Goal: Task Accomplishment & Management: Manage account settings

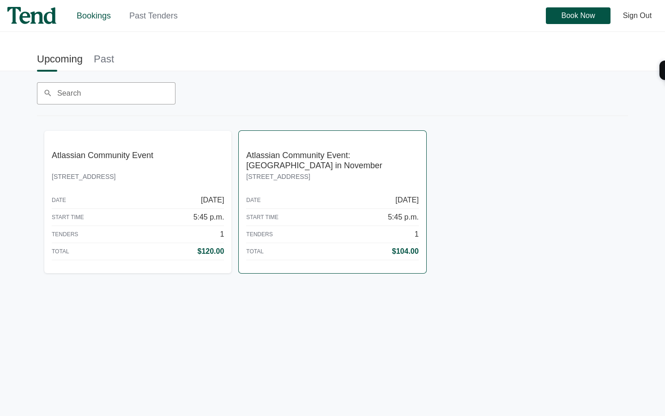
click at [310, 161] on p "Atlassian Community Event: [GEOGRAPHIC_DATA] in November" at bounding box center [332, 160] width 172 height 20
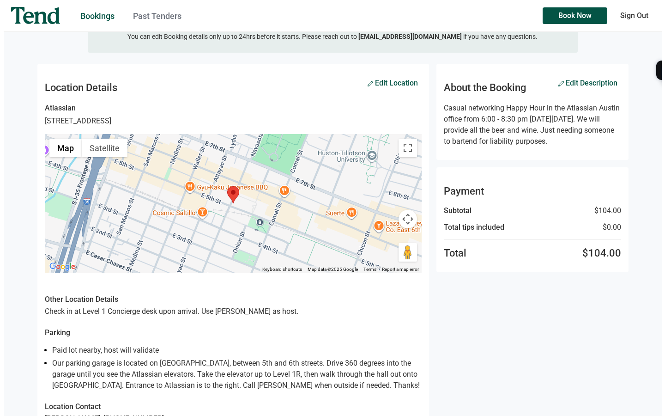
scroll to position [66, 0]
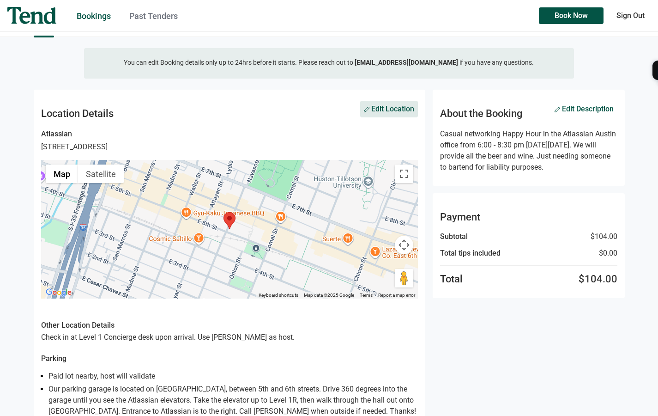
click at [382, 106] on span "Edit Location" at bounding box center [389, 109] width 50 height 6
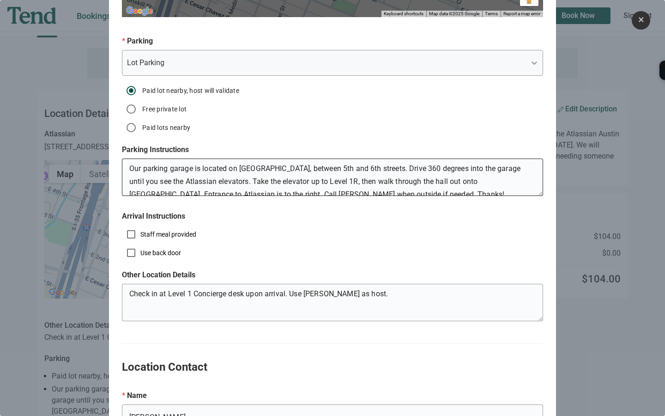
scroll to position [13, 0]
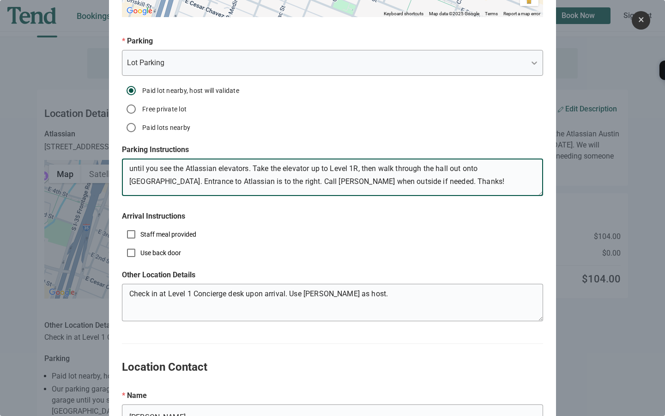
drag, startPoint x: 221, startPoint y: 192, endPoint x: 254, endPoint y: 194, distance: 32.9
click at [254, 194] on textarea "Our parking garage is located on [GEOGRAPHIC_DATA], between 5th and 6th streets…" at bounding box center [332, 178] width 421 height 33
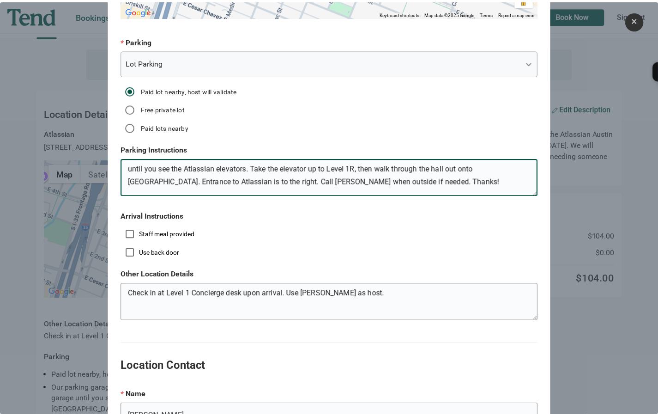
scroll to position [528, 0]
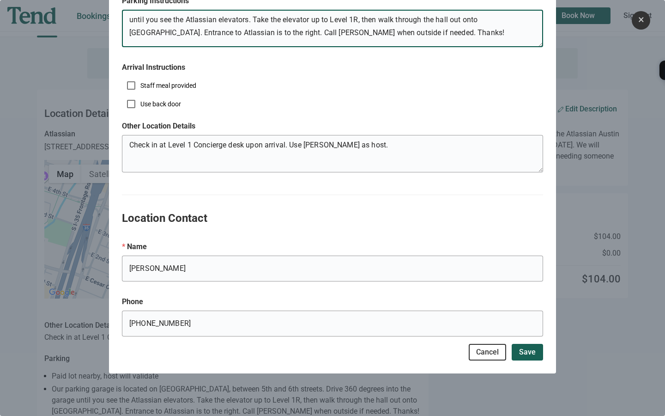
type textarea "Our parking garage is located on [GEOGRAPHIC_DATA], between 5th and 6th streets…"
click at [527, 352] on span "Save" at bounding box center [527, 352] width 17 height 0
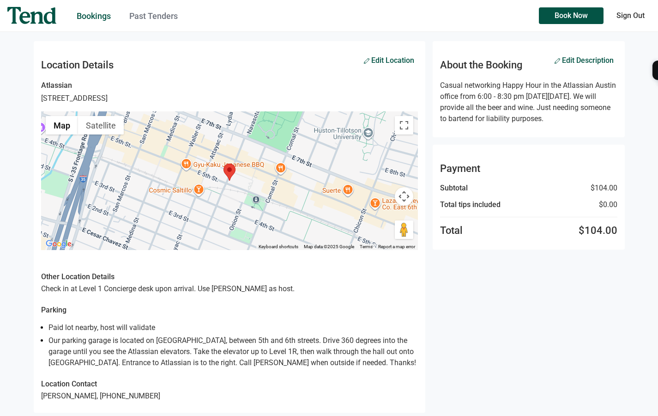
scroll to position [0, 0]
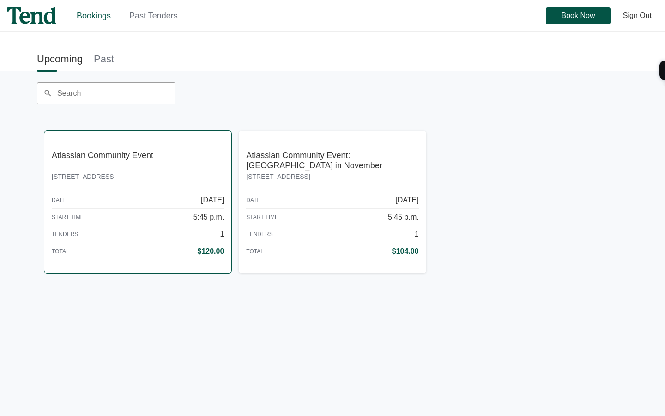
click at [201, 170] on link "Atlassian Community Event [STREET_ADDRESS] Date [DATE] Start Time 5:45 p.m. Ten…" at bounding box center [137, 202] width 187 height 142
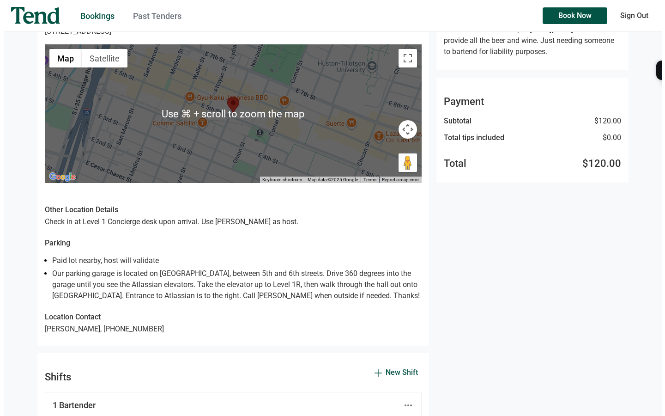
scroll to position [26, 0]
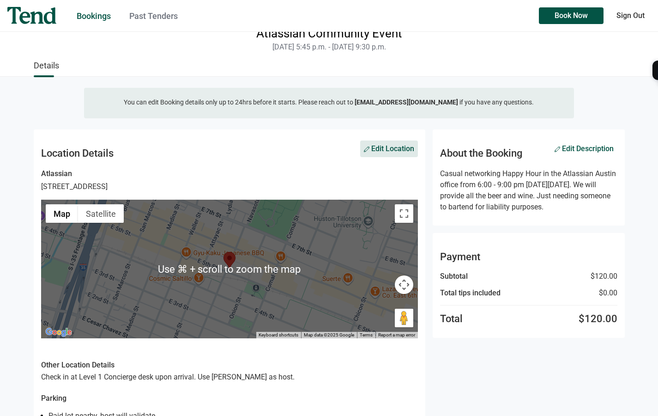
click at [386, 146] on span "Edit Location" at bounding box center [389, 149] width 50 height 6
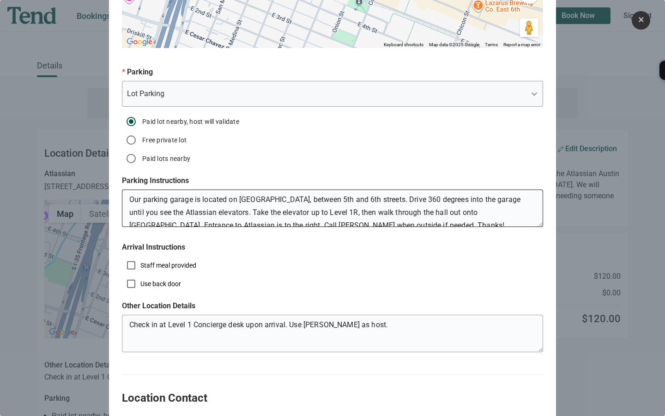
scroll to position [13, 0]
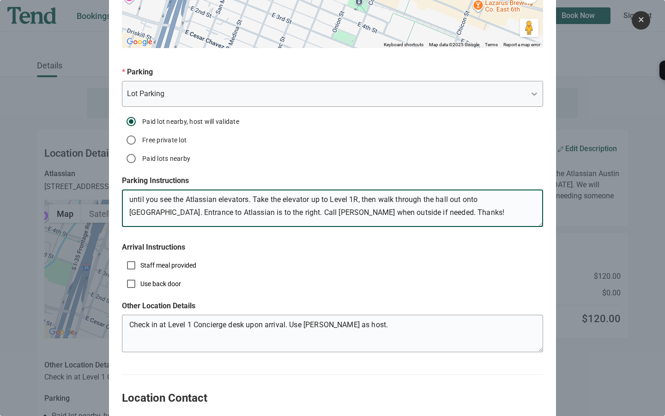
drag, startPoint x: 223, startPoint y: 224, endPoint x: 256, endPoint y: 225, distance: 33.7
click at [256, 225] on textarea "Our parking garage is located on [GEOGRAPHIC_DATA], between 5th and 6th streets…" at bounding box center [332, 209] width 421 height 33
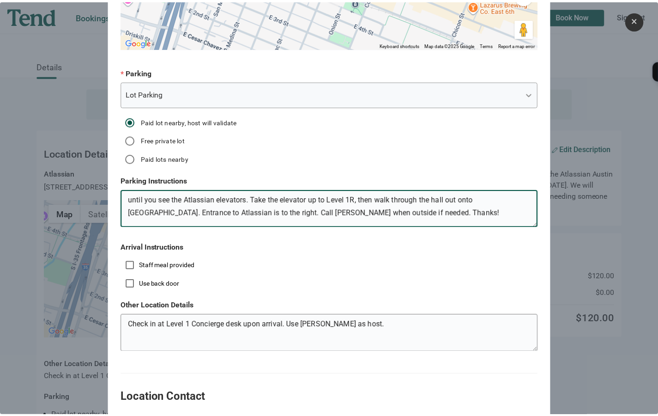
scroll to position [528, 0]
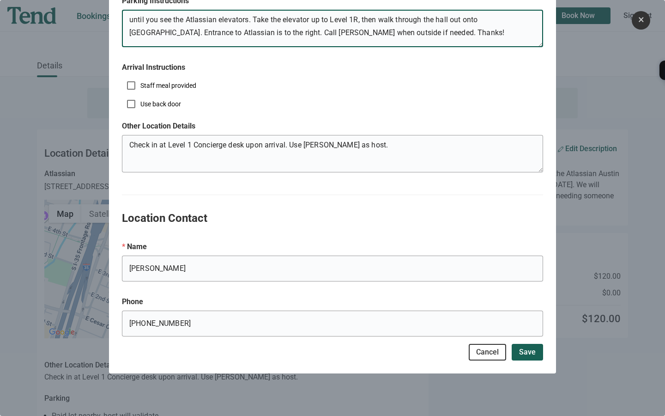
type textarea "Our parking garage is located on [GEOGRAPHIC_DATA], between 5th and 6th streets…"
click at [525, 352] on span "Save" at bounding box center [527, 352] width 17 height 0
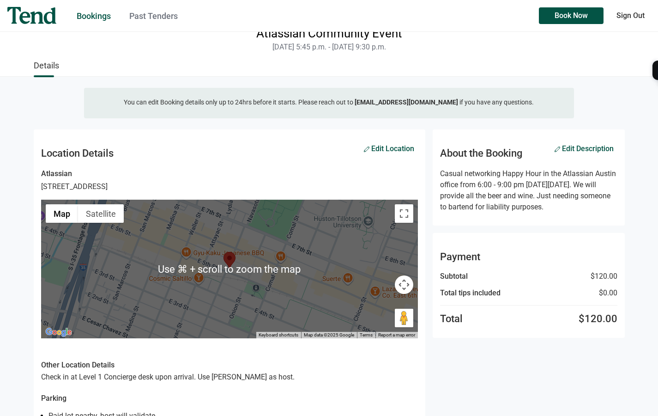
scroll to position [360, 0]
